Goal: Navigation & Orientation: Find specific page/section

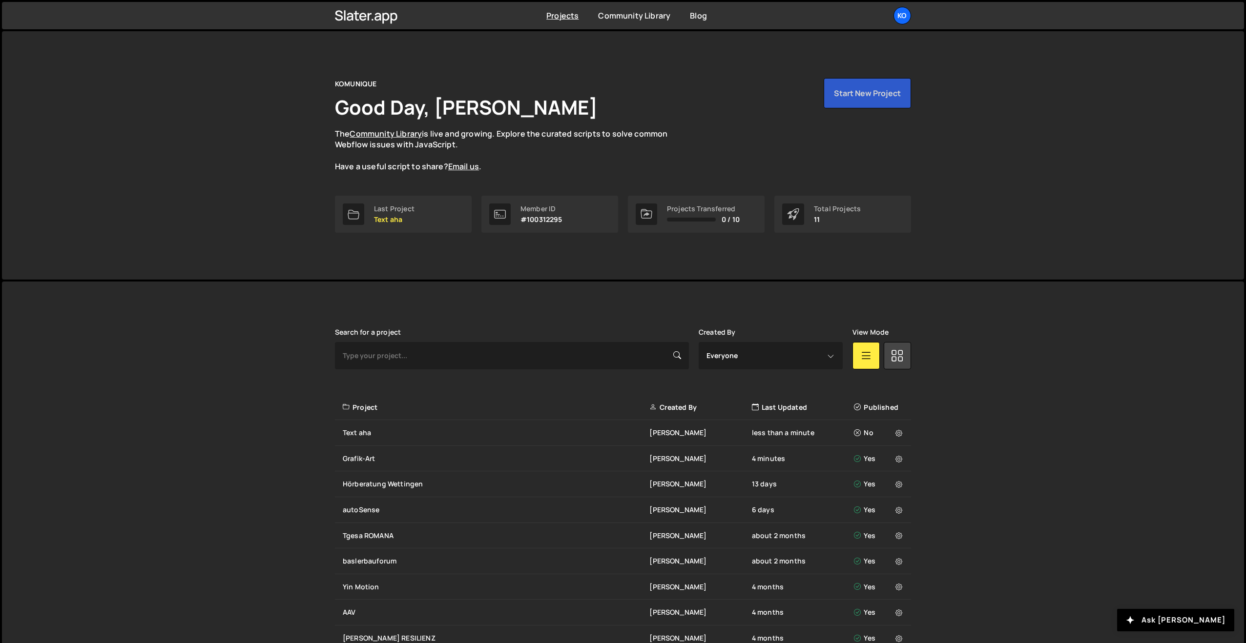
scroll to position [108, 0]
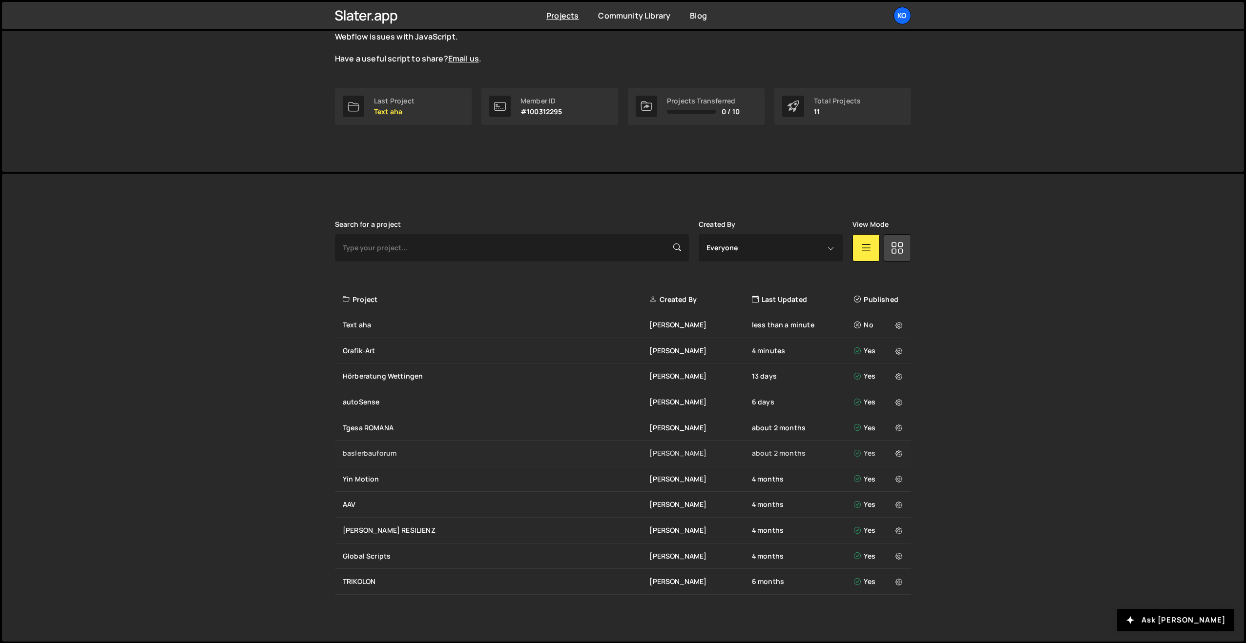
click at [361, 456] on div "baslerbauforum" at bounding box center [496, 454] width 307 height 10
click at [356, 447] on div "baslerbauforum Philipp Roth about 2 months Yes" at bounding box center [623, 454] width 576 height 26
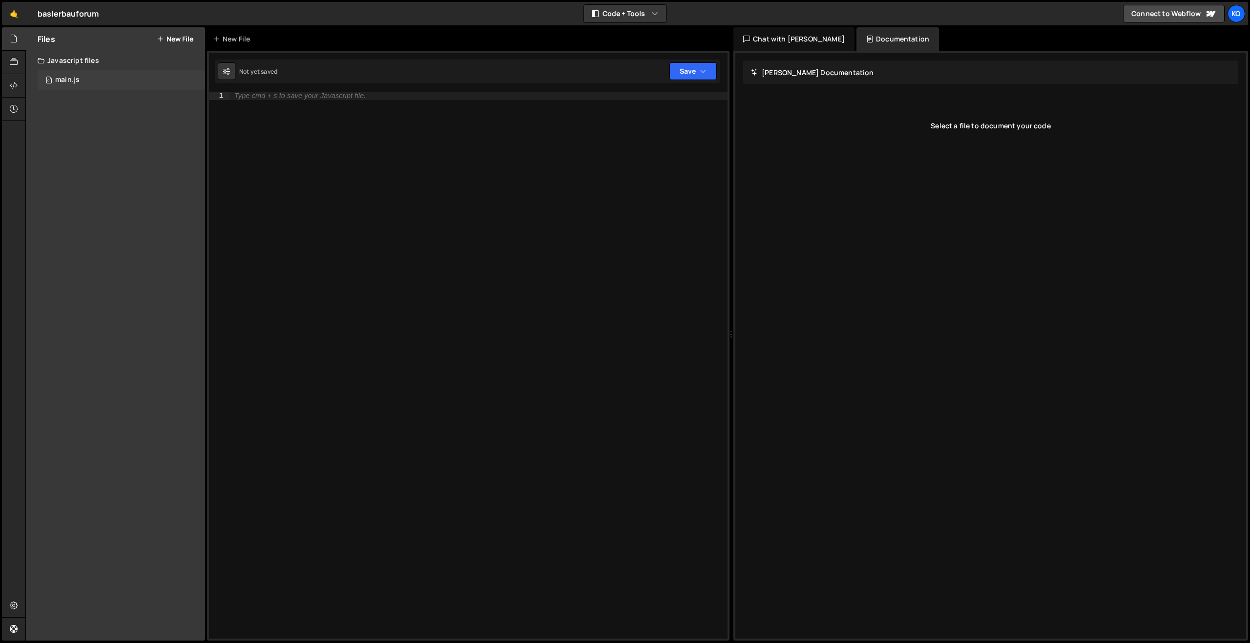
click at [73, 82] on div "main.js" at bounding box center [67, 80] width 24 height 9
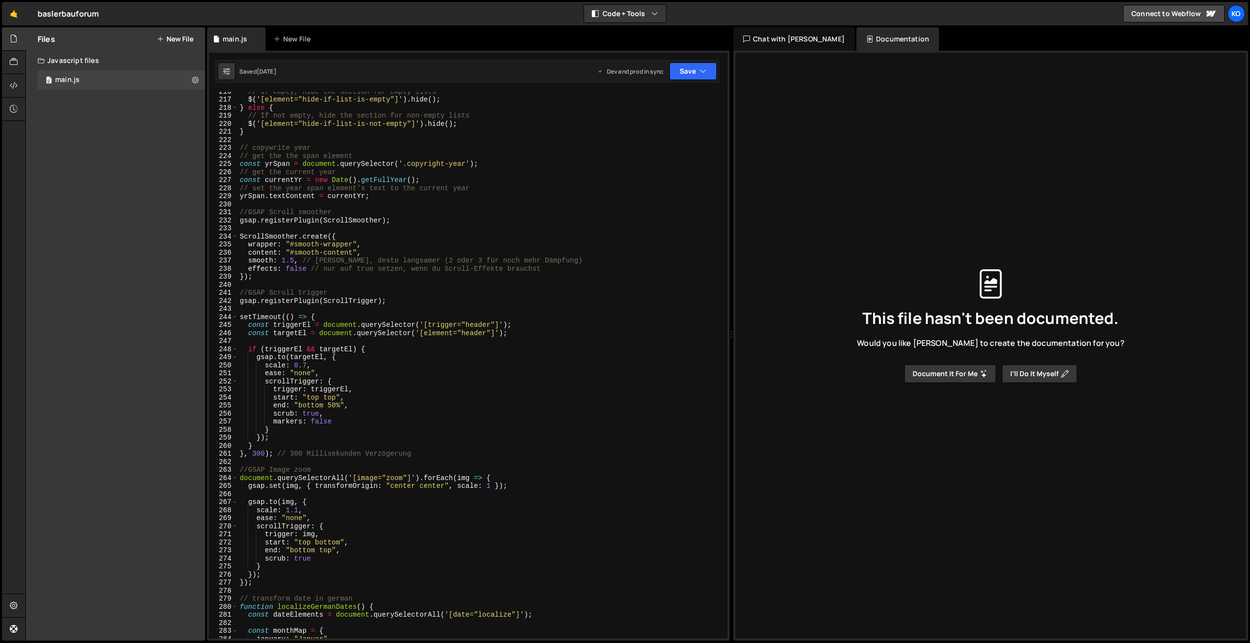
scroll to position [1746, 0]
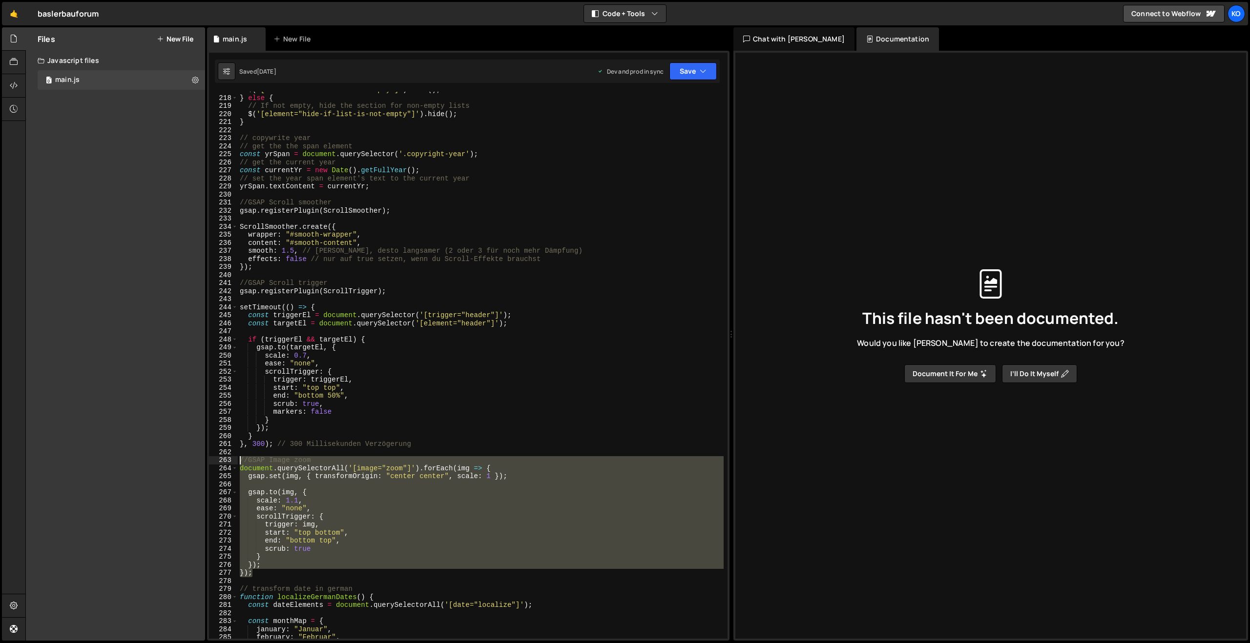
drag, startPoint x: 279, startPoint y: 571, endPoint x: 227, endPoint y: 459, distance: 123.4
click at [227, 459] on div "}); 217 218 219 220 221 222 223 224 225 226 227 228 229 230 231 232 233 234 235…" at bounding box center [468, 365] width 518 height 547
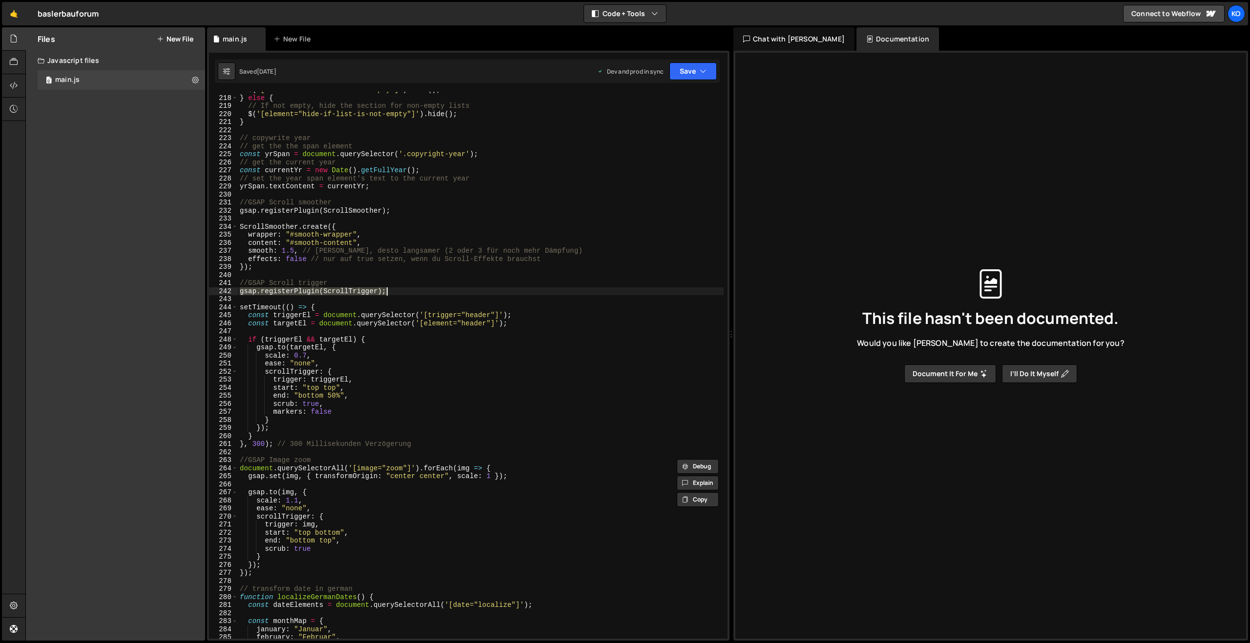
drag, startPoint x: 240, startPoint y: 292, endPoint x: 399, endPoint y: 291, distance: 159.1
click at [399, 291] on div "$ ( '[element="hide-if-list-is-empty"]' ) . hide ( ) ; } else { // If not empty…" at bounding box center [481, 367] width 486 height 563
type textarea "gsap.registerPlugin(ScrollTrigger);"
click at [14, 14] on link "🤙" at bounding box center [14, 13] width 24 height 23
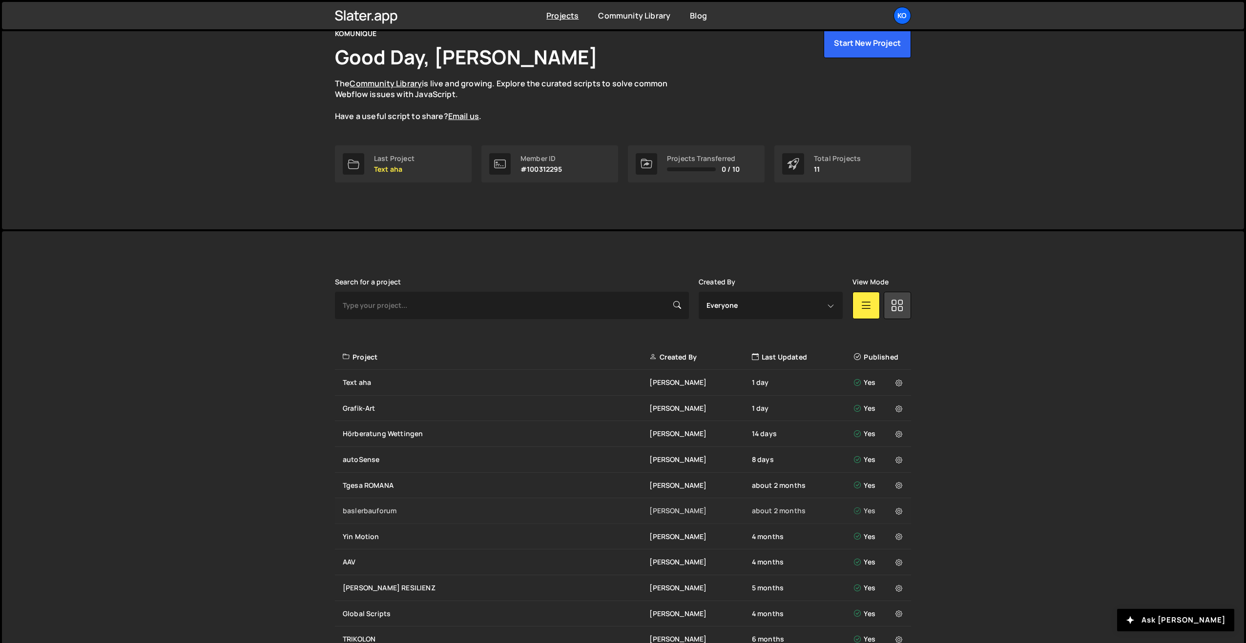
scroll to position [108, 0]
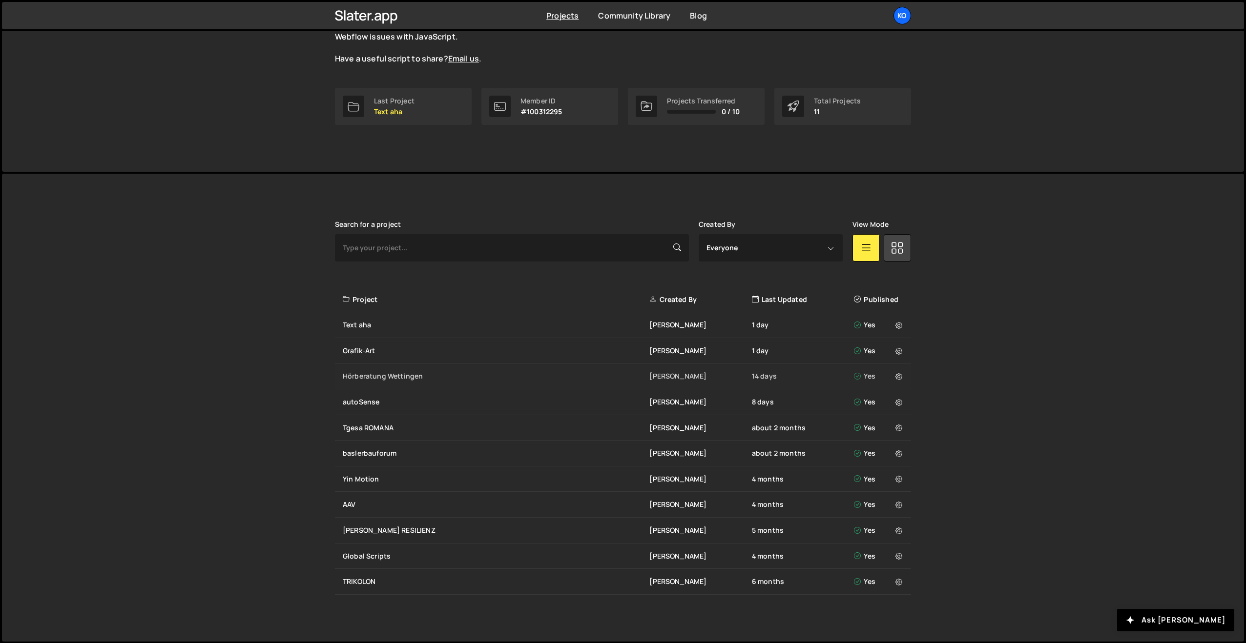
click at [358, 373] on div "Hörberatung Wettingen" at bounding box center [496, 376] width 307 height 10
